Goal: Browse casually: Explore the website without a specific task or goal

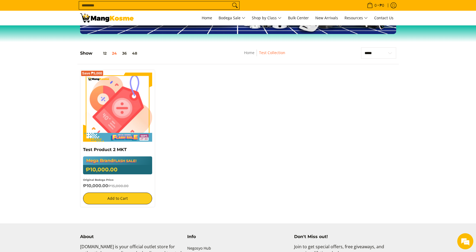
click at [194, 161] on div "Save ₱5,000 Test Product 2 MKT Mega Brand FLASH SALE! ₱10,000.00 ₱15,000.00 Ori…" at bounding box center [237, 141] width 321 height 143
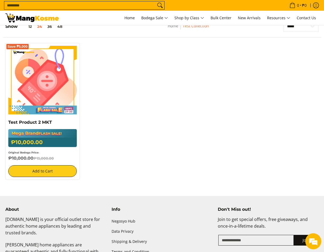
drag, startPoint x: 251, startPoint y: 183, endPoint x: 177, endPoint y: 141, distance: 85.2
click at [247, 182] on div "Save ₱5,000 Test Product 2 MKT Mega Brand FLASH SALE! ₱10,000.00 ₱15,000.00 Ori…" at bounding box center [162, 114] width 319 height 143
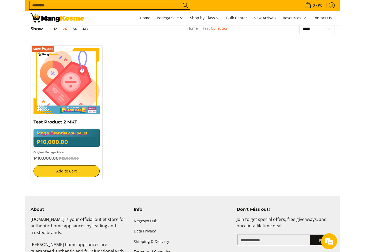
scroll to position [90, 0]
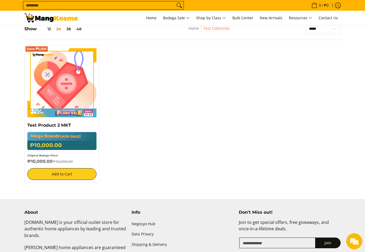
click at [258, 113] on div "Save ₱5,000 Test Product 2 MKT Mega Brand FLASH SALE! ₱10,000.00 ₱15,000.00 Ori…" at bounding box center [182, 116] width 321 height 143
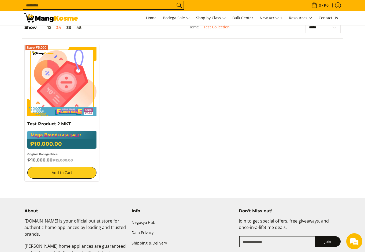
scroll to position [88, 0]
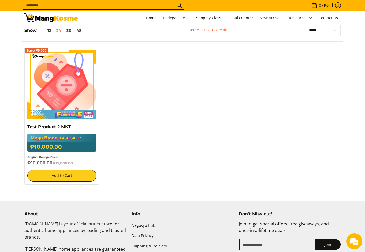
click at [223, 146] on div "Save ₱5,000 Test Product 2 MKT Mega Brand FLASH SALE! ₱10,000.00 ₱15,000.00 Ori…" at bounding box center [182, 118] width 321 height 143
click at [199, 118] on div "Save ₱5,000 Test Product 2 MKT Mega Brand FLASH SALE! ₱10,000.00 ₱15,000.00 Ori…" at bounding box center [182, 118] width 321 height 143
click at [124, 158] on div "Save ₱5,000 Test Product 2 MKT Mega Brand FLASH SALE! ₱10,000.00 ₱15,000.00 Ori…" at bounding box center [182, 118] width 321 height 143
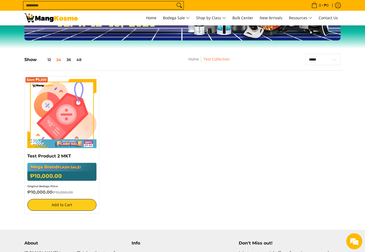
scroll to position [33, 0]
